Goal: Task Accomplishment & Management: Complete application form

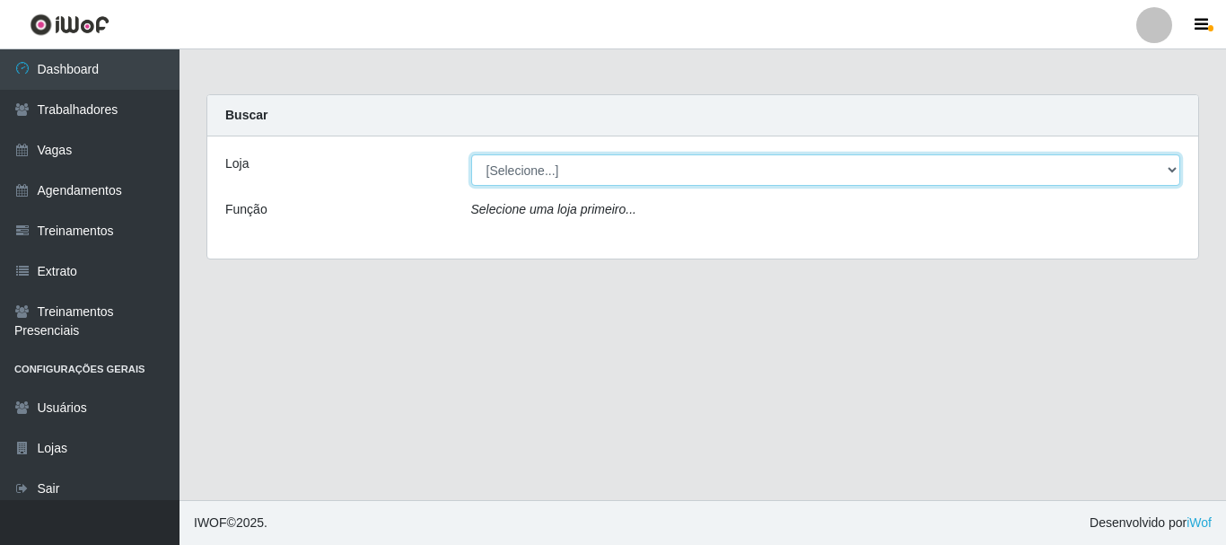
click at [1051, 167] on select "[Selecione...] Necão Restaurante" at bounding box center [826, 169] width 710 height 31
select select "334"
click at [471, 154] on select "[Selecione...] Necão Restaurante" at bounding box center [826, 169] width 710 height 31
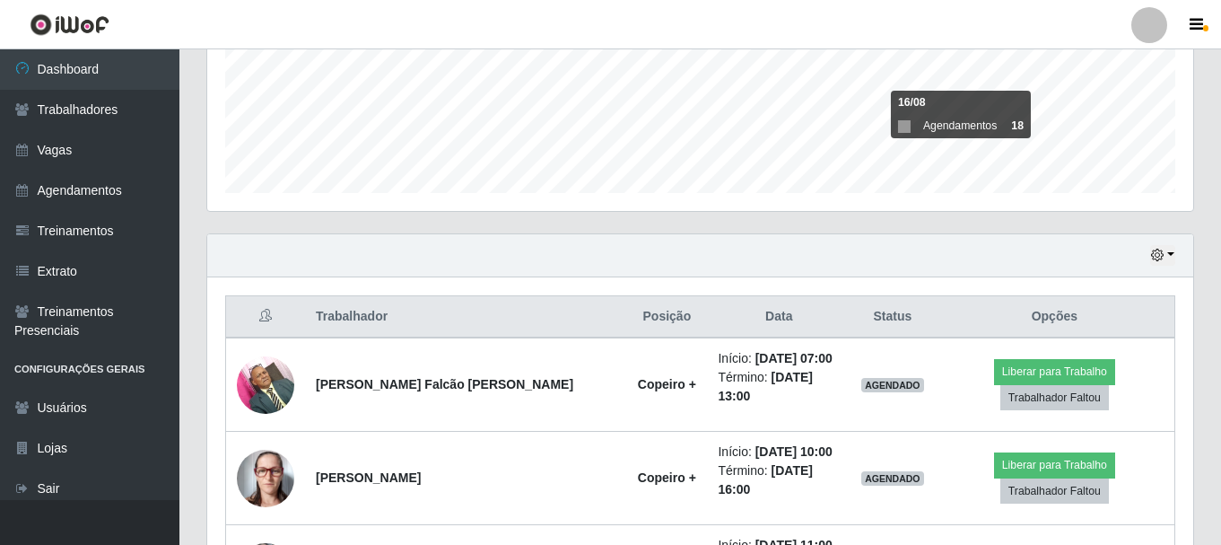
scroll to position [628, 0]
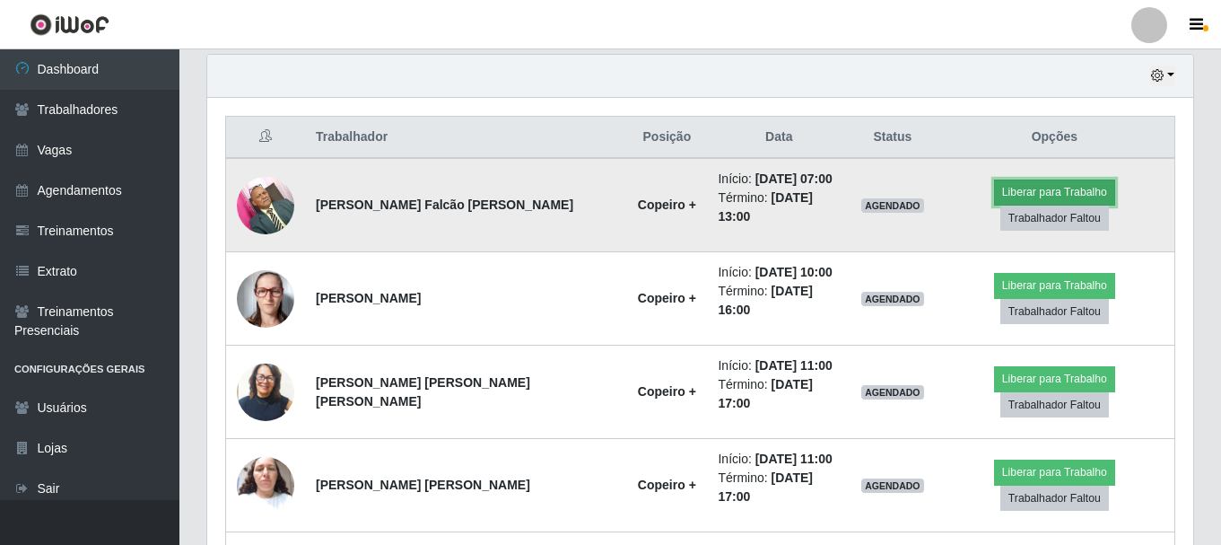
click at [994, 190] on button "Liberar para Trabalho" at bounding box center [1054, 191] width 121 height 25
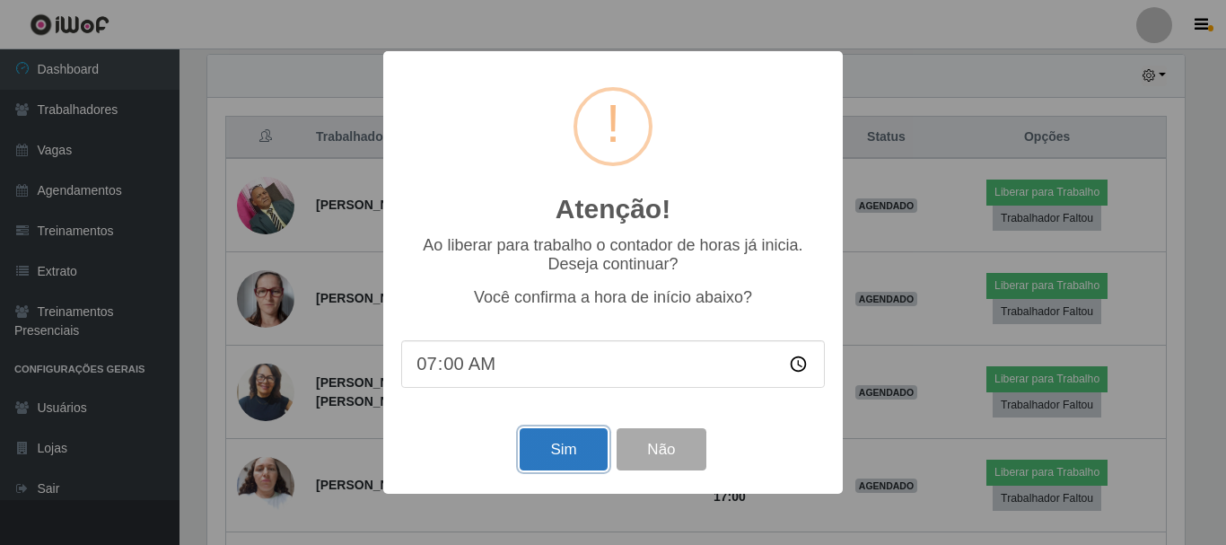
click at [563, 463] on button "Sim" at bounding box center [563, 449] width 87 height 42
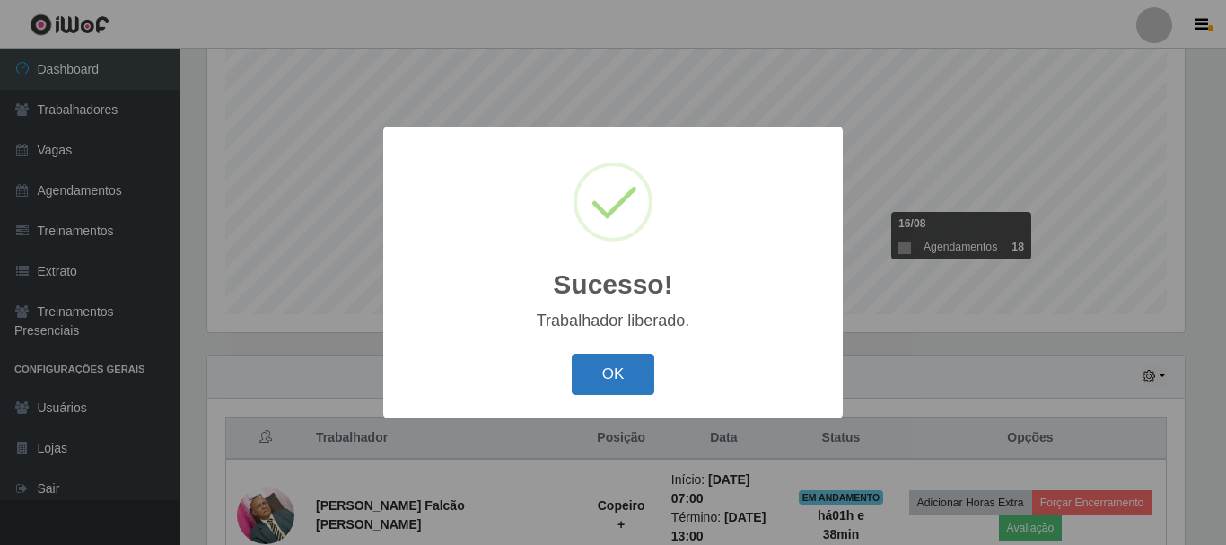
click at [624, 390] on button "OK" at bounding box center [613, 375] width 83 height 42
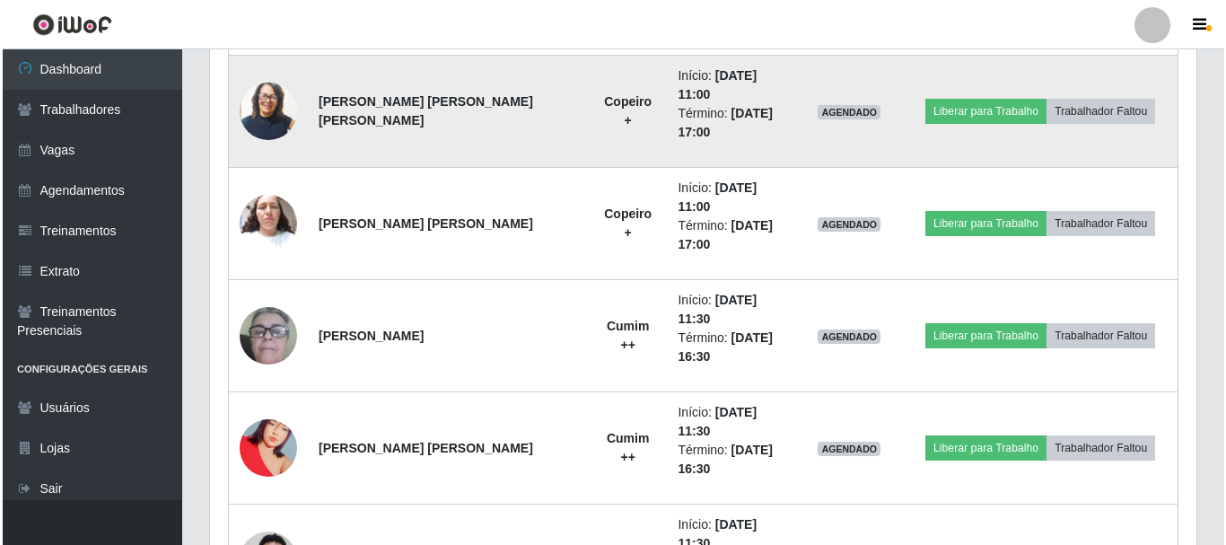
scroll to position [1046, 0]
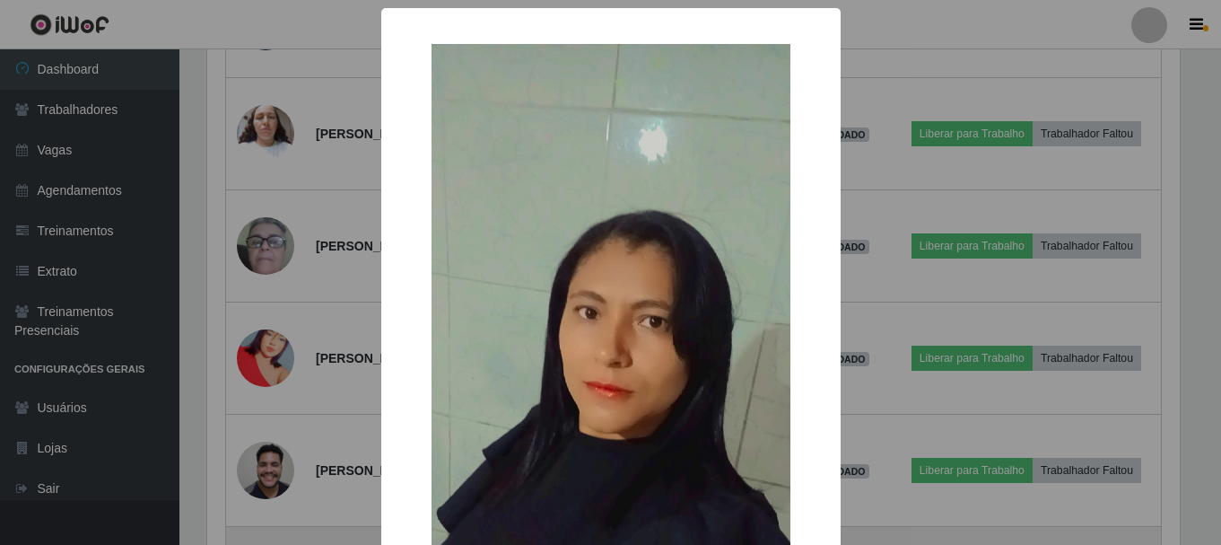
scroll to position [372, 977]
click at [254, 426] on div "× OK Cancel" at bounding box center [613, 272] width 1226 height 545
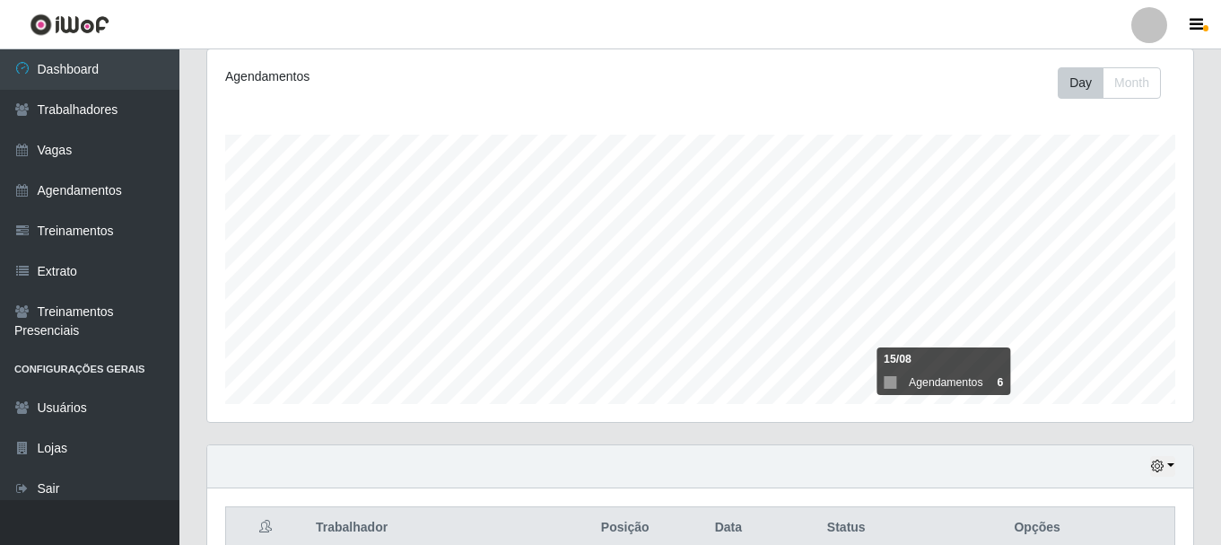
scroll to position [148, 0]
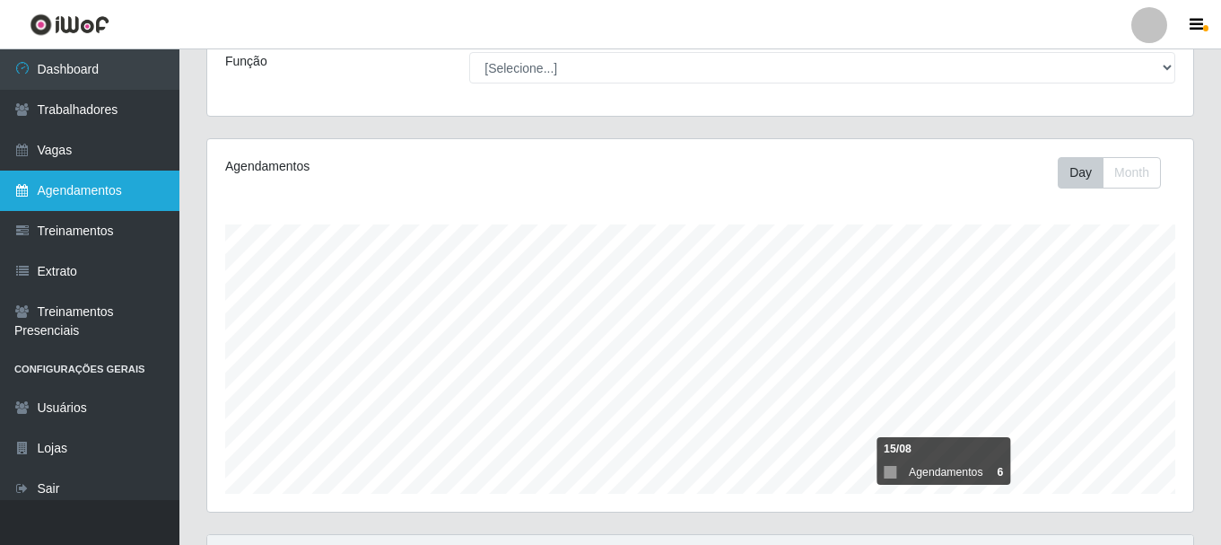
click at [78, 179] on link "Agendamentos" at bounding box center [89, 191] width 179 height 40
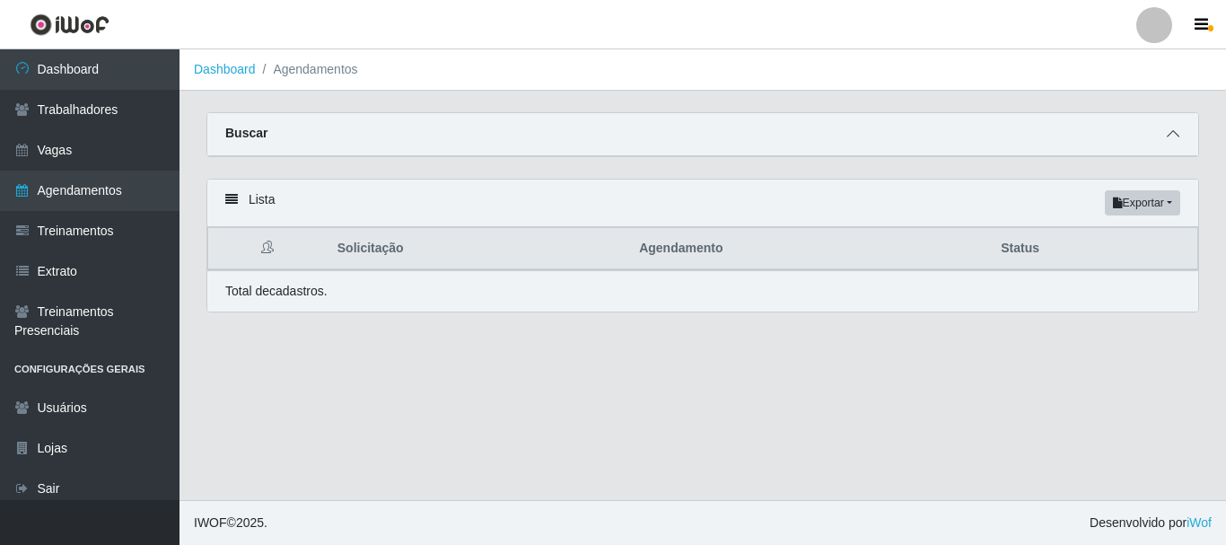
click at [1175, 127] on span at bounding box center [1173, 134] width 22 height 21
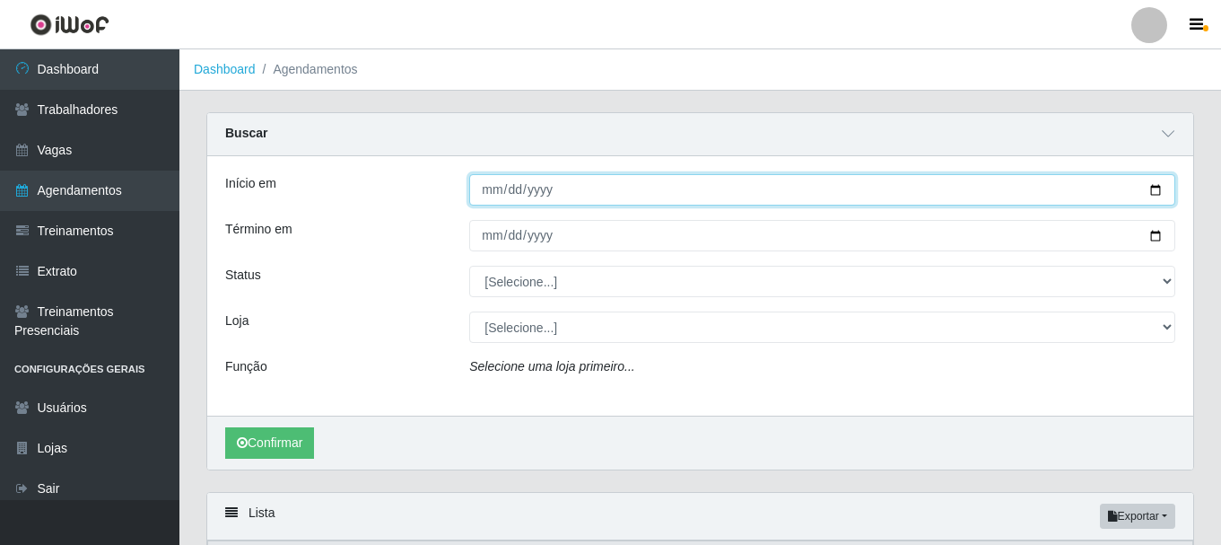
click at [1156, 190] on input "Início em" at bounding box center [822, 189] width 706 height 31
type input "[DATE]"
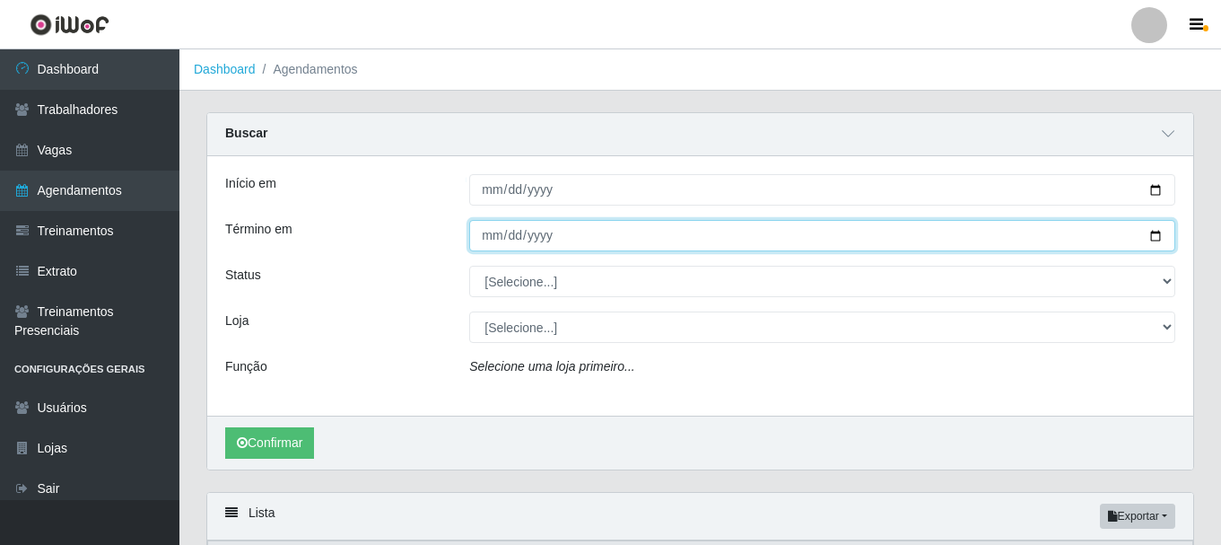
click at [1154, 238] on input "Término em" at bounding box center [822, 235] width 706 height 31
type input "[DATE]"
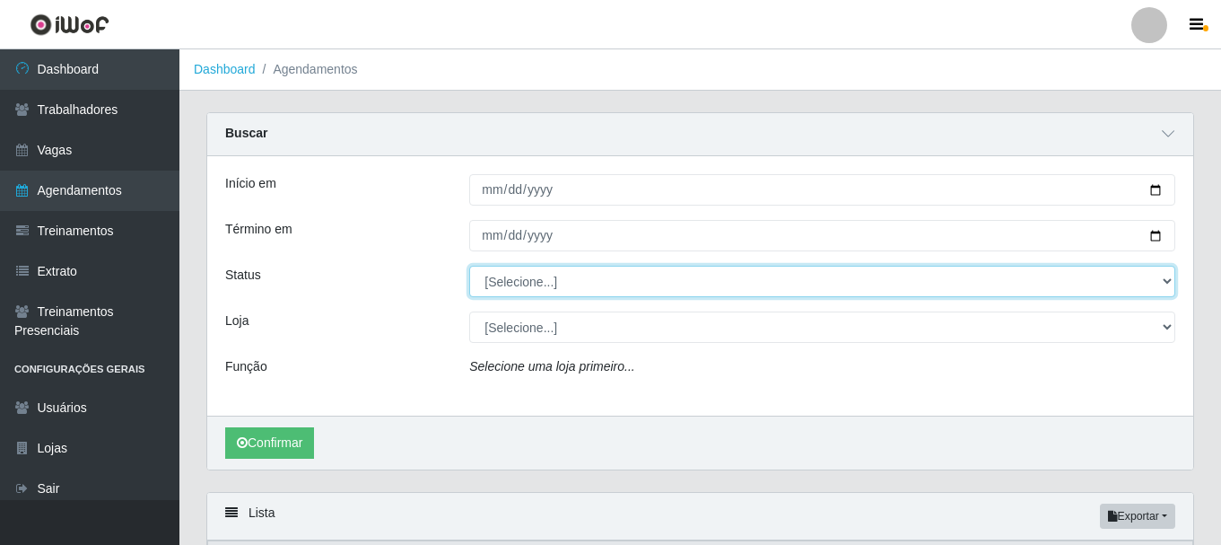
click at [1170, 285] on select "[Selecione...] AGENDADO AGUARDANDO LIBERAR EM ANDAMENTO EM REVISÃO FINALIZADO C…" at bounding box center [822, 281] width 706 height 31
select select "AGENDADO"
click at [469, 267] on select "[Selecione...] AGENDADO AGUARDANDO LIBERAR EM ANDAMENTO EM REVISÃO FINALIZADO C…" at bounding box center [822, 281] width 706 height 31
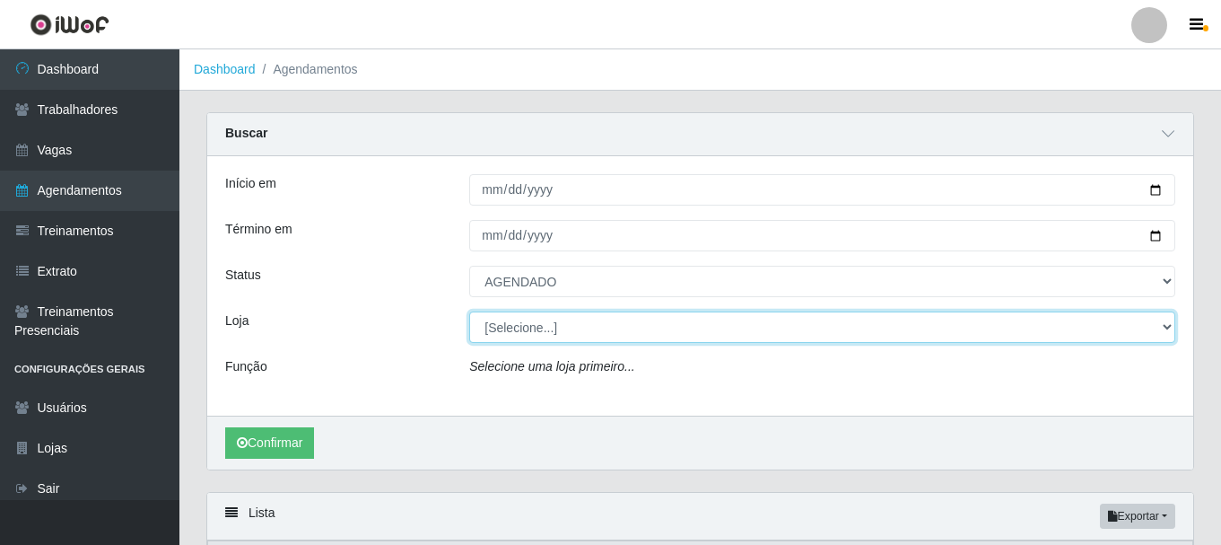
click at [1164, 326] on select "[Selecione...] Necão Restaurante" at bounding box center [822, 326] width 706 height 31
select select "334"
click at [469, 312] on select "[Selecione...] Necão Restaurante" at bounding box center [822, 326] width 706 height 31
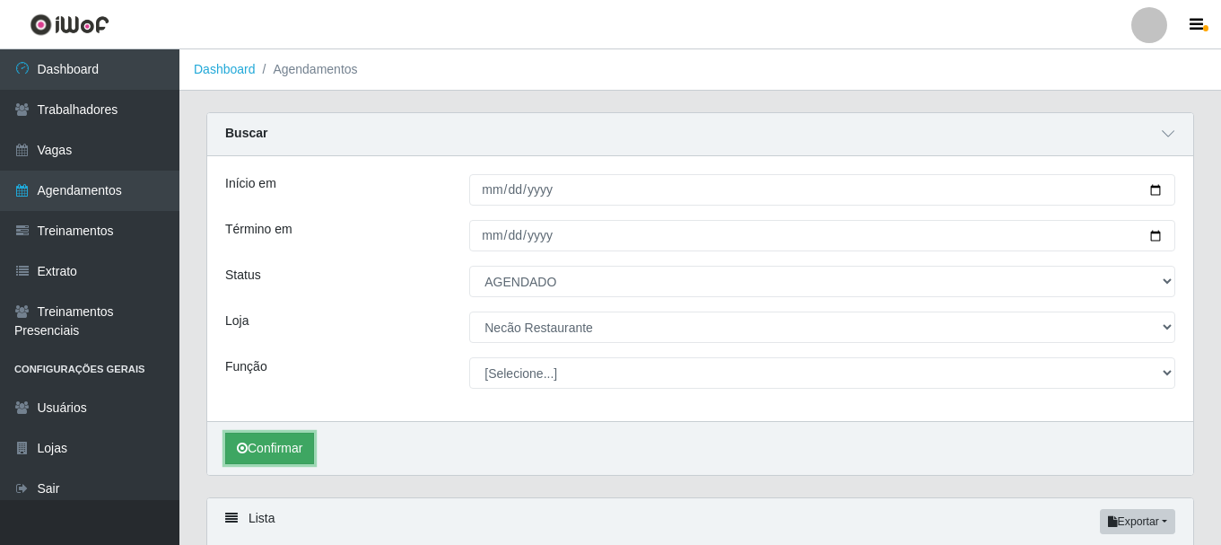
click at [286, 447] on button "Confirmar" at bounding box center [269, 448] width 89 height 31
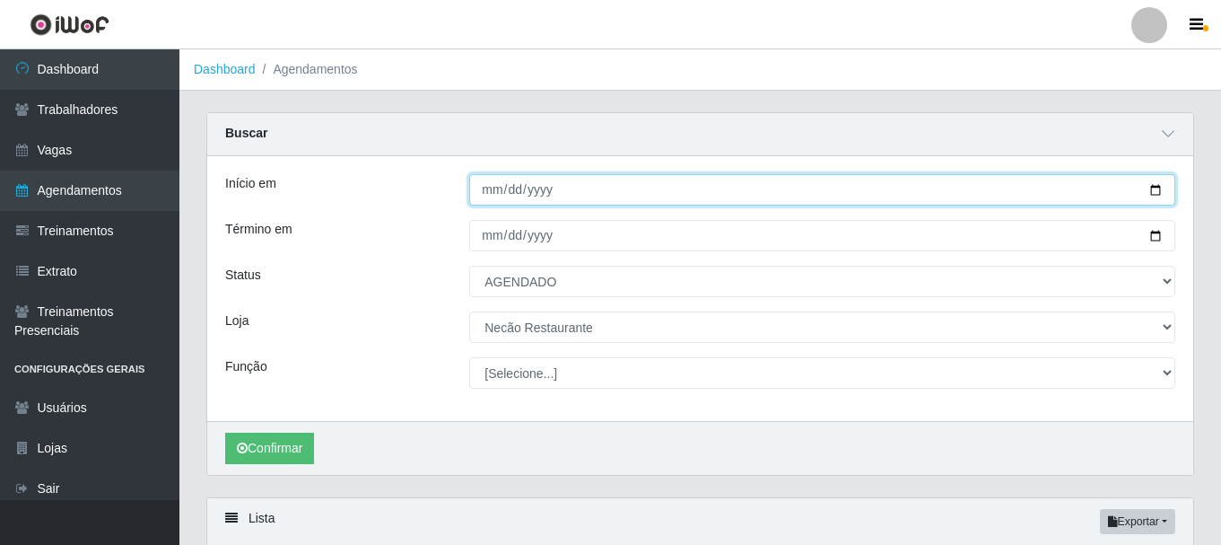
click at [1154, 189] on input "[DATE]" at bounding box center [822, 189] width 706 height 31
type input "[DATE]"
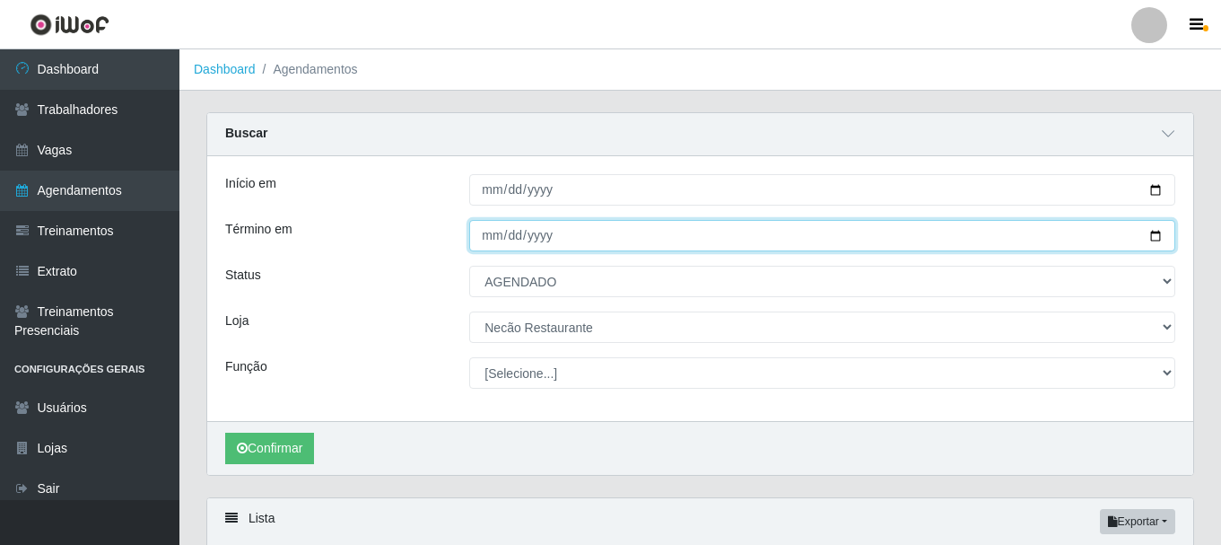
click at [1155, 232] on input "[DATE]" at bounding box center [822, 235] width 706 height 31
type input "[DATE]"
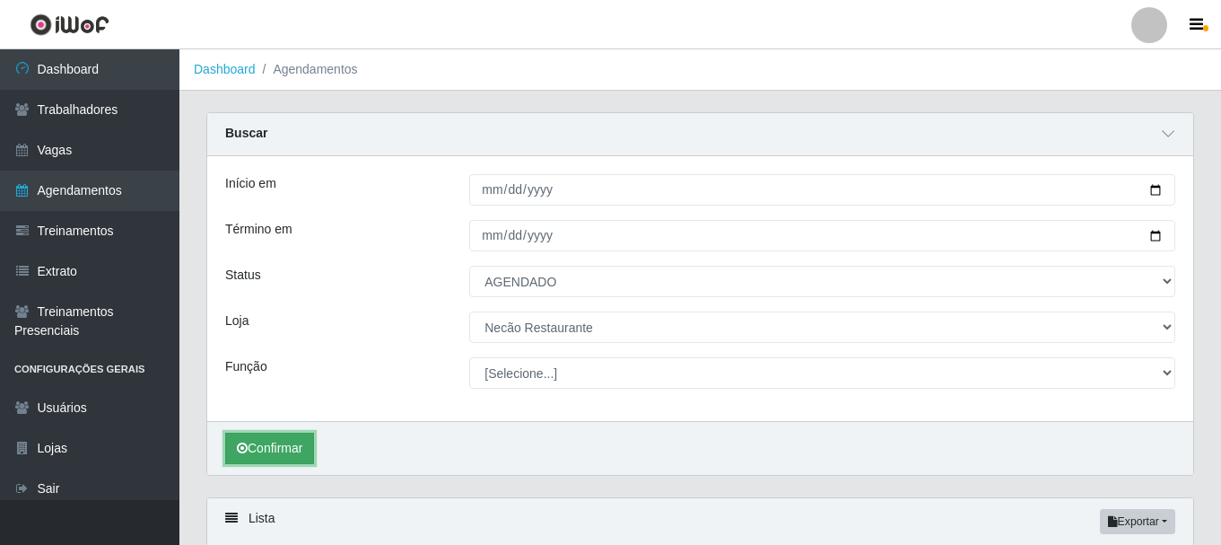
click at [291, 449] on button "Confirmar" at bounding box center [269, 448] width 89 height 31
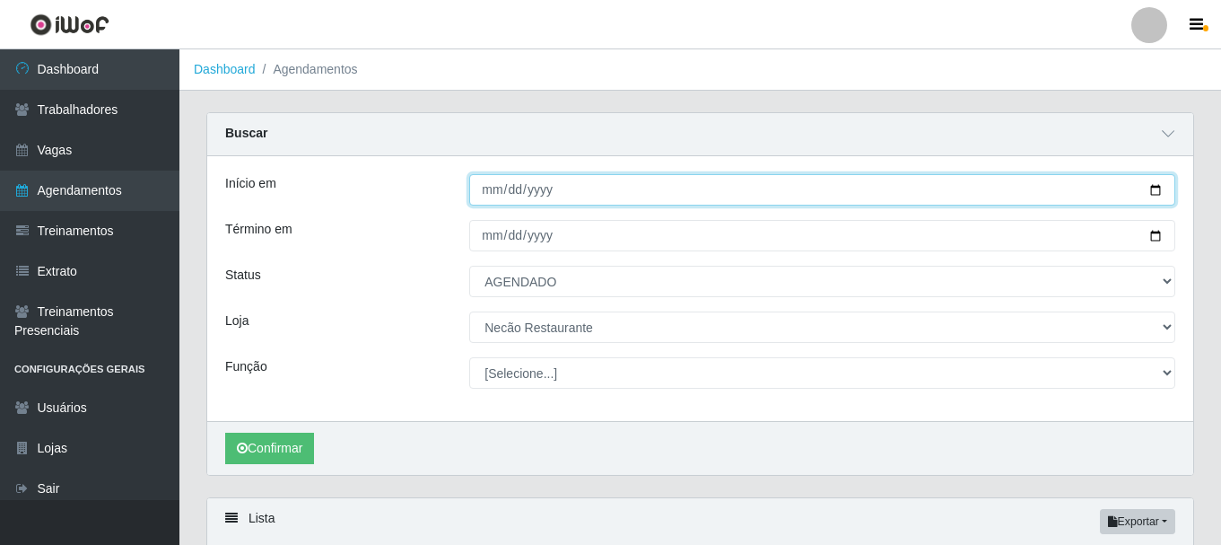
click at [1157, 185] on input "[DATE]" at bounding box center [822, 189] width 706 height 31
type input "[DATE]"
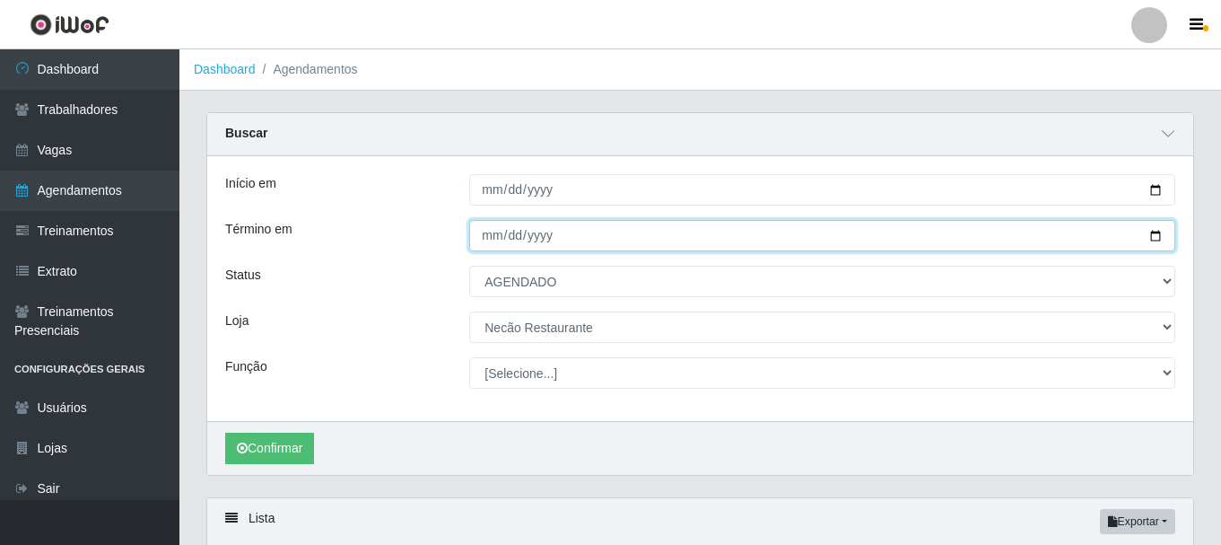
click at [1157, 238] on input "[DATE]" at bounding box center [822, 235] width 706 height 31
type input "[DATE]"
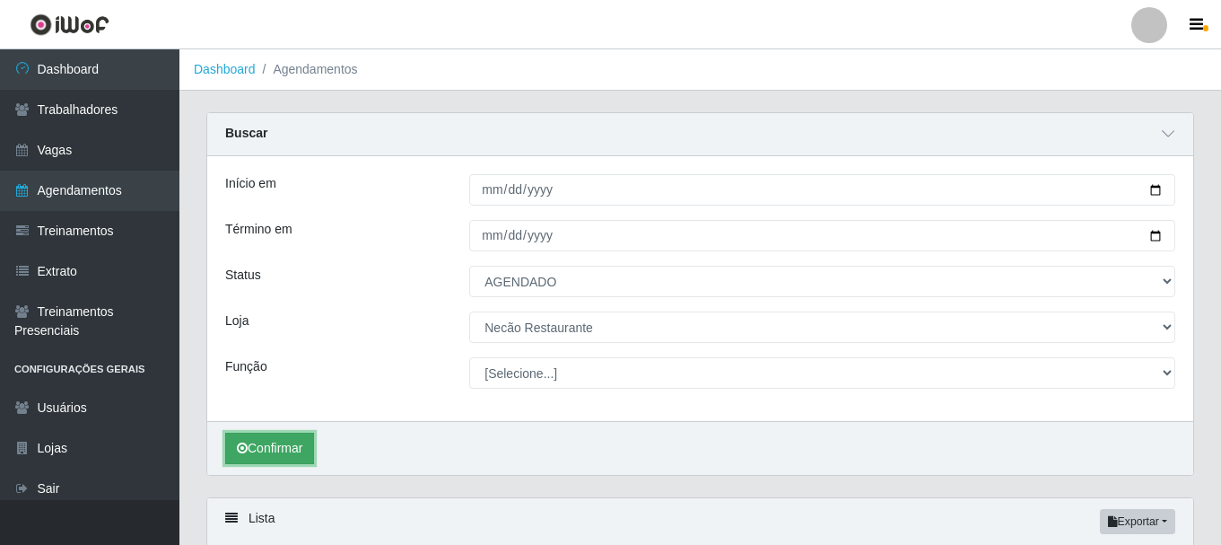
click at [276, 450] on button "Confirmar" at bounding box center [269, 448] width 89 height 31
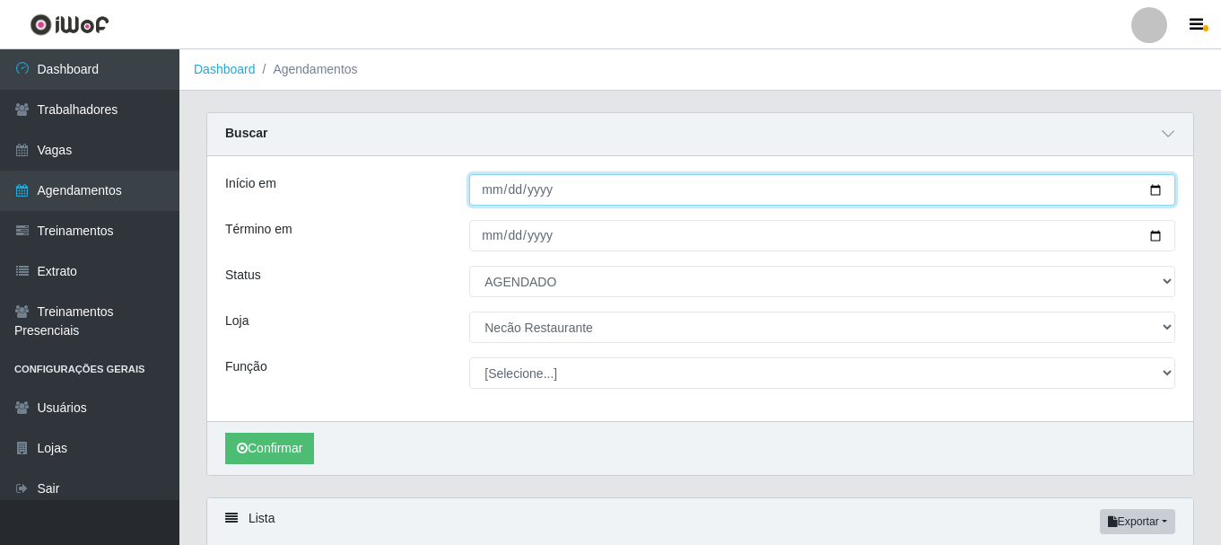
click at [1151, 192] on input "[DATE]" at bounding box center [822, 189] width 706 height 31
type input "[DATE]"
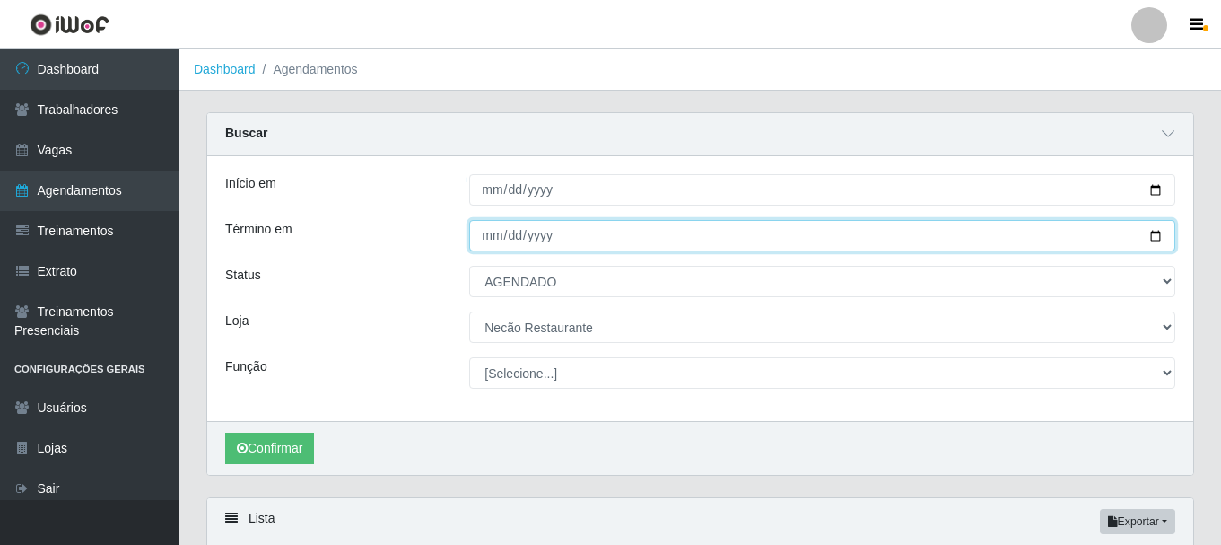
click at [1155, 236] on input "[DATE]" at bounding box center [822, 235] width 706 height 31
type input "[DATE]"
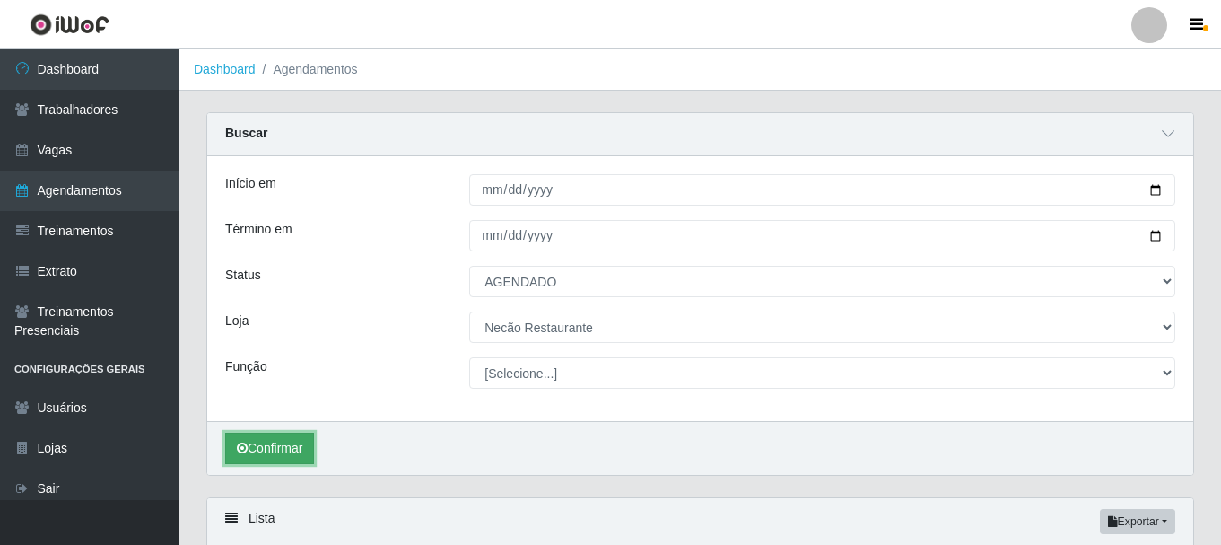
click at [289, 453] on button "Confirmar" at bounding box center [269, 448] width 89 height 31
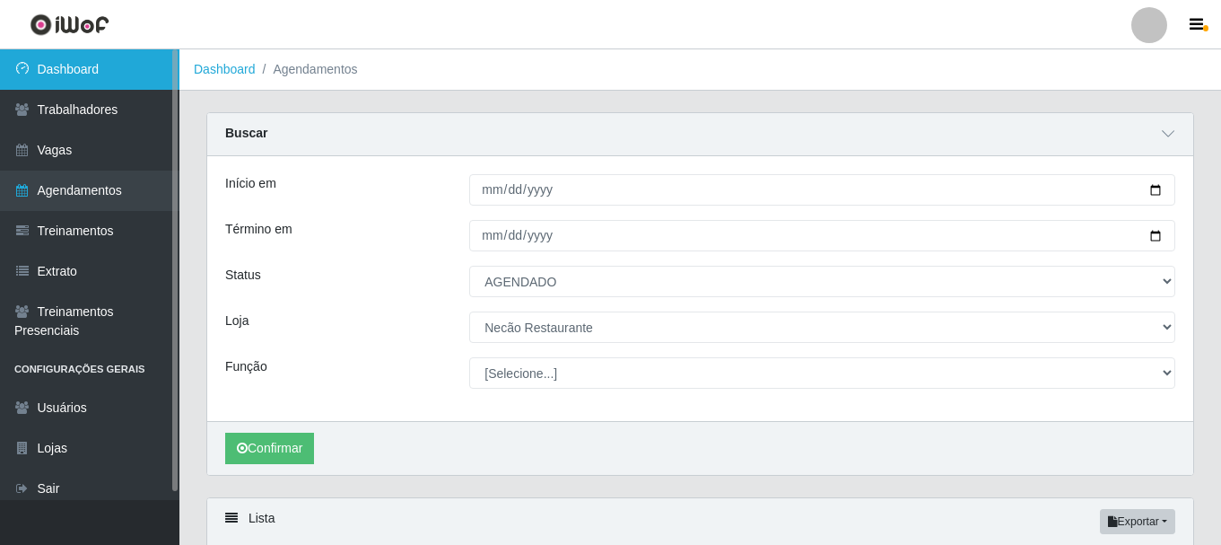
click at [99, 57] on link "Dashboard" at bounding box center [89, 69] width 179 height 40
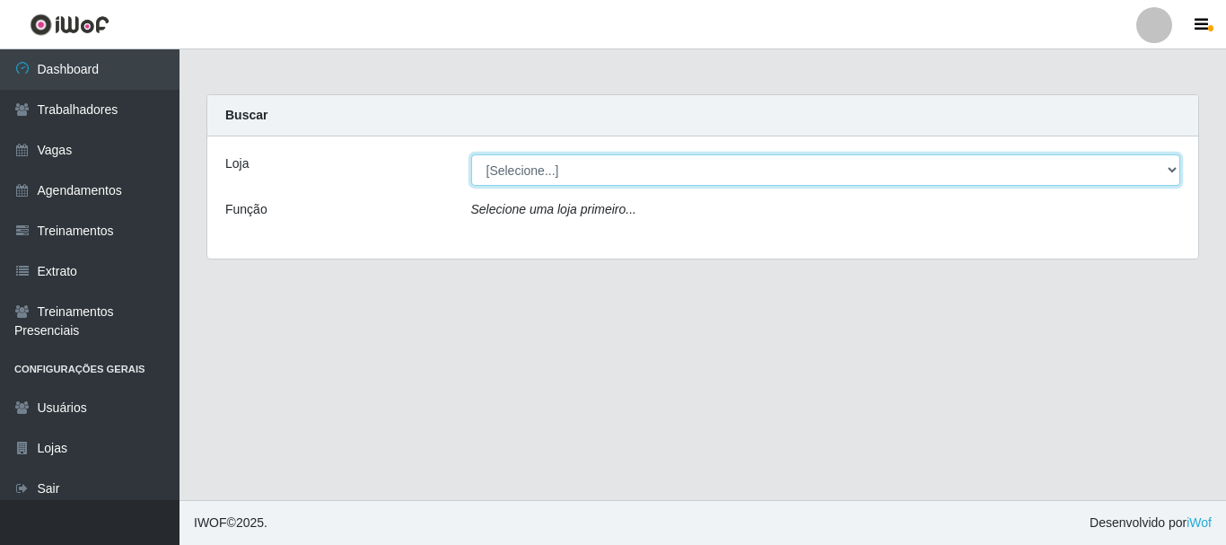
click at [1163, 169] on select "[Selecione...] Necão Restaurante" at bounding box center [826, 169] width 710 height 31
select select "334"
click at [471, 154] on select "[Selecione...] Necão Restaurante" at bounding box center [826, 169] width 710 height 31
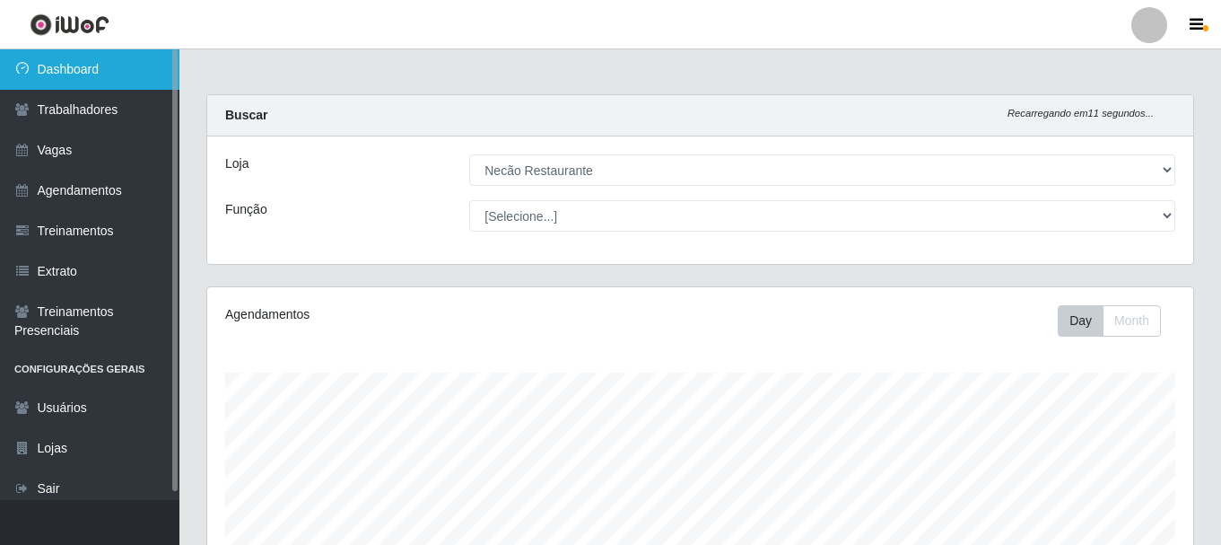
click at [128, 80] on link "Dashboard" at bounding box center [89, 69] width 179 height 40
